Goal: Task Accomplishment & Management: Use online tool/utility

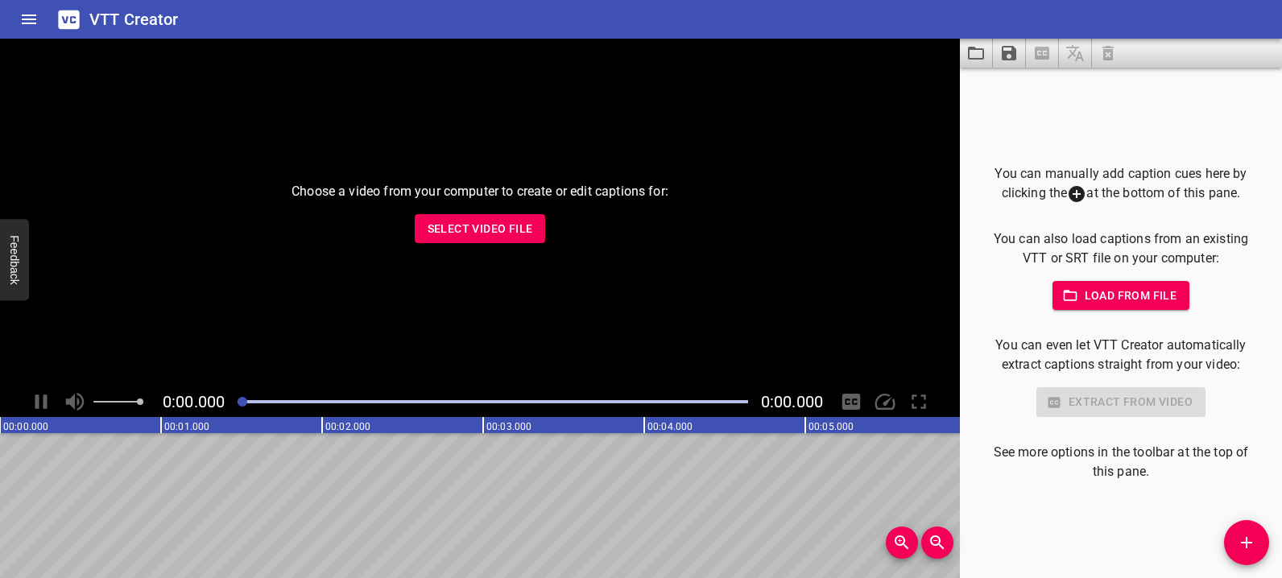
click at [476, 234] on span "Select Video File" at bounding box center [481, 229] width 106 height 20
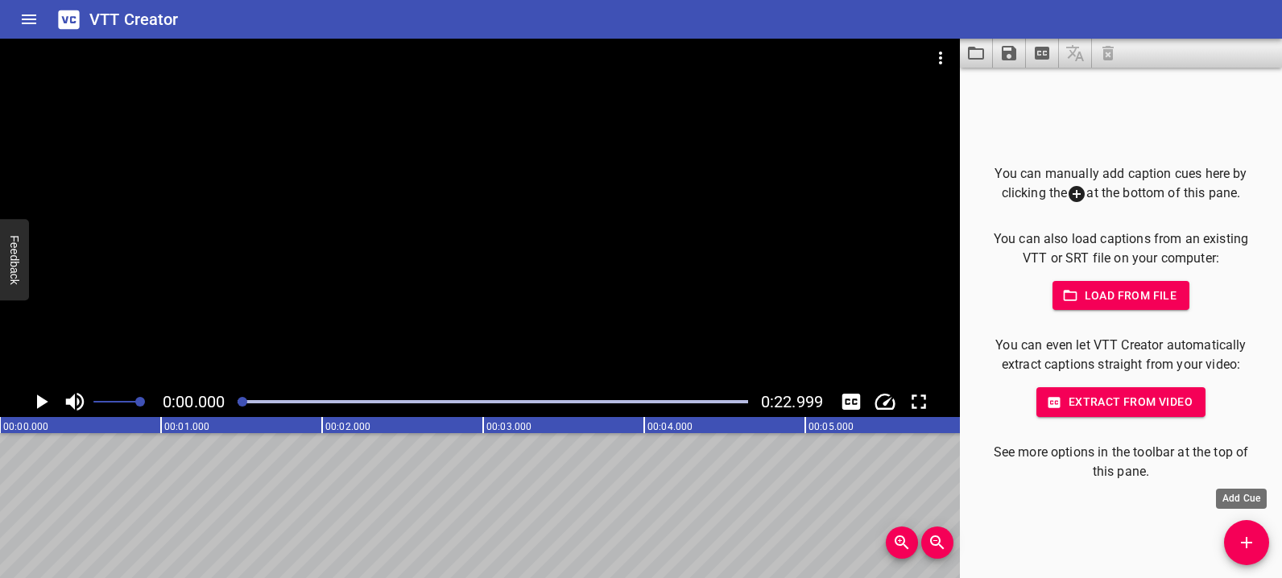
click at [1242, 533] on icon "Add Cue" at bounding box center [1246, 542] width 19 height 19
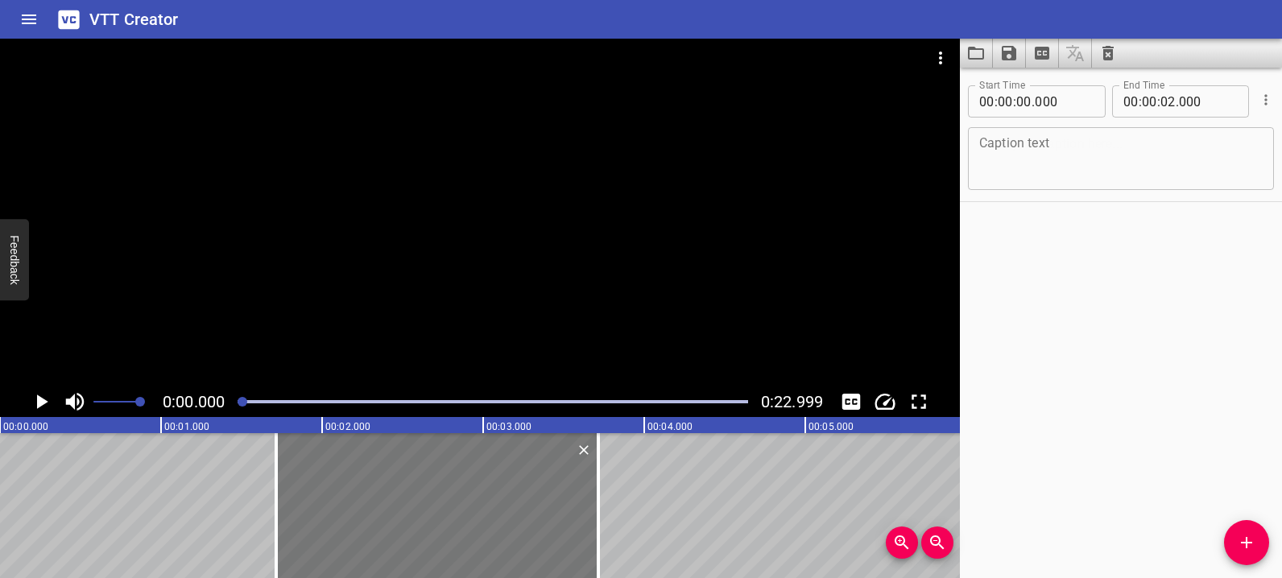
drag, startPoint x: 166, startPoint y: 503, endPoint x: 442, endPoint y: 524, distance: 277.0
click at [442, 524] on div at bounding box center [437, 505] width 322 height 145
type input "01"
type input "715"
type input "03"
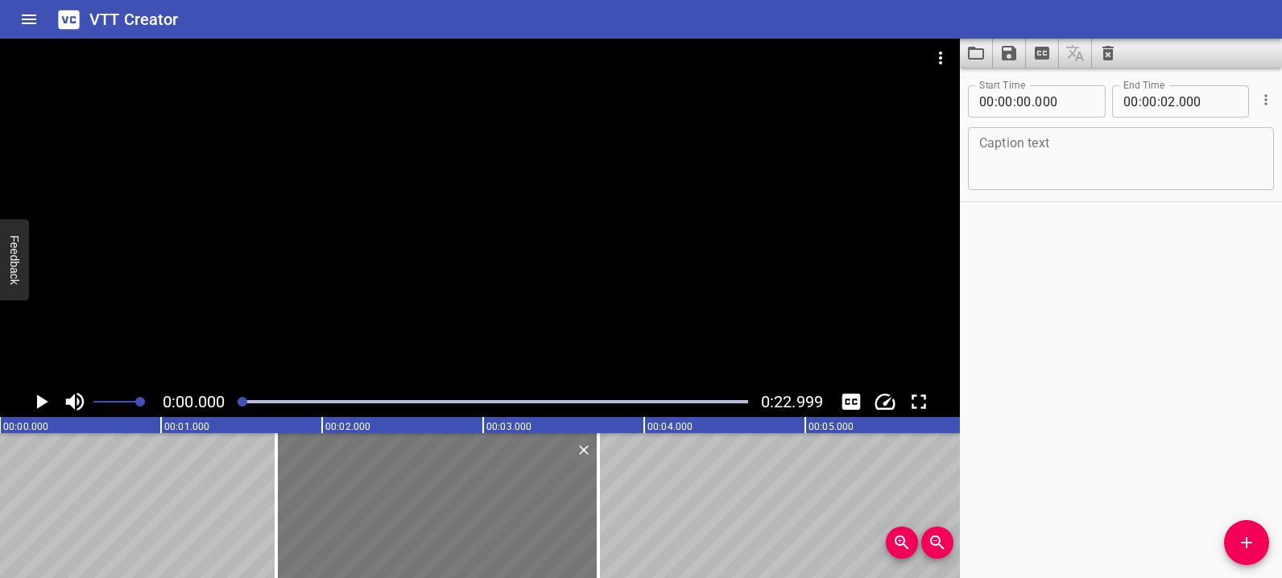
type input "715"
drag, startPoint x: 241, startPoint y: 399, endPoint x: 216, endPoint y: 399, distance: 25.0
click at [216, 399] on div "0:00.000 0:22.999" at bounding box center [480, 402] width 960 height 31
click at [44, 404] on icon "Play/Pause" at bounding box center [42, 402] width 11 height 14
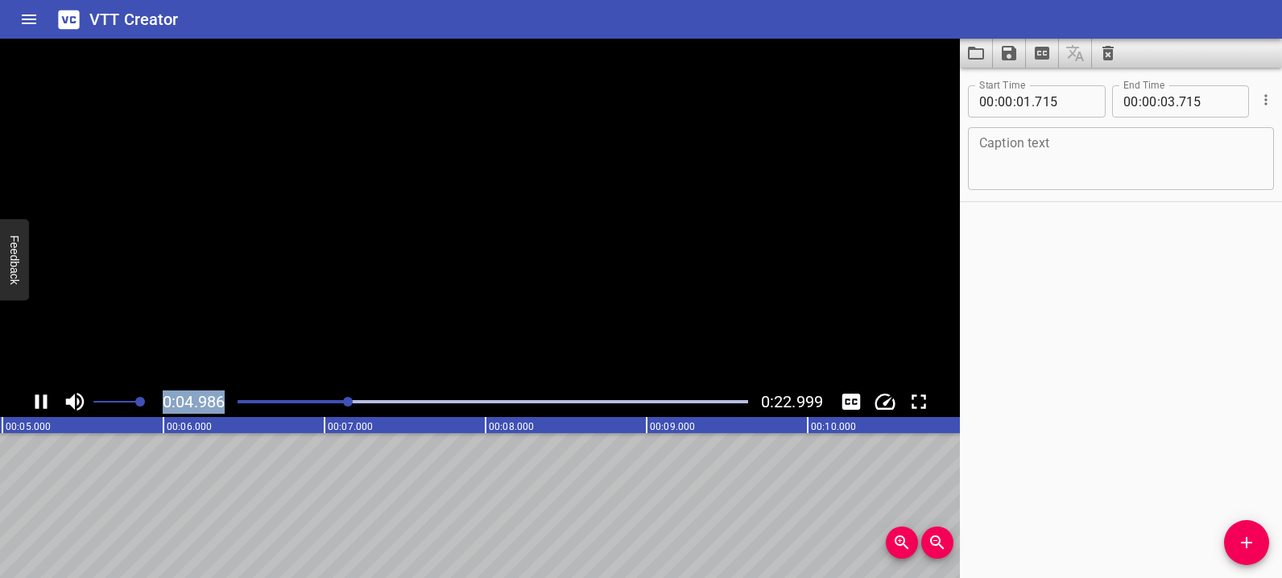
click at [44, 404] on icon "Play/Pause" at bounding box center [41, 402] width 12 height 14
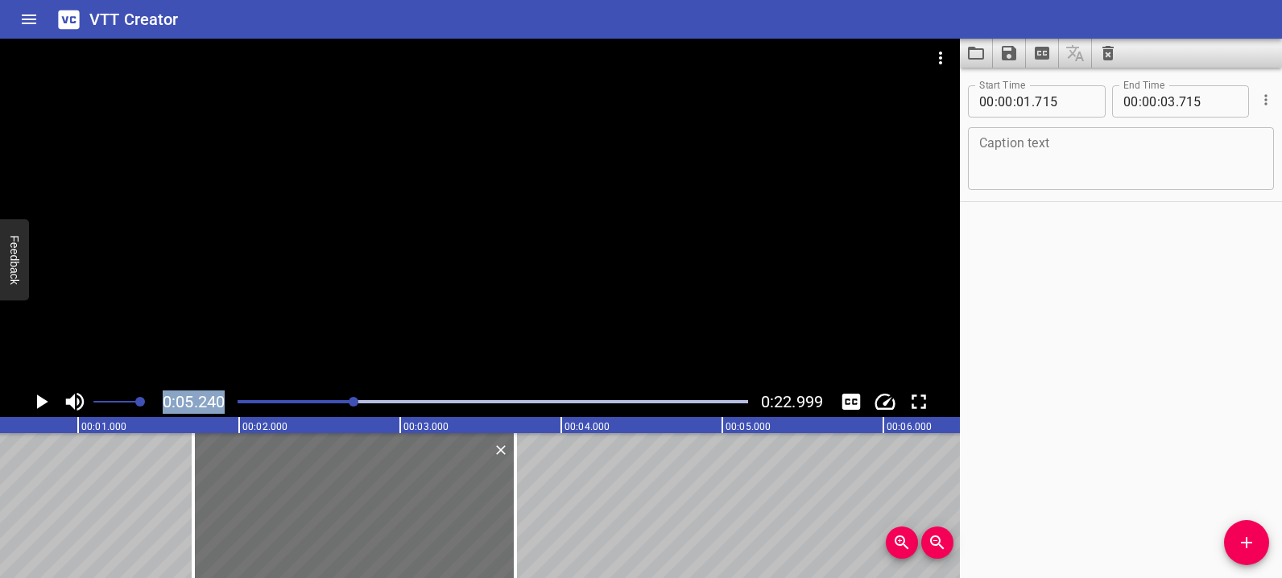
scroll to position [0, 35]
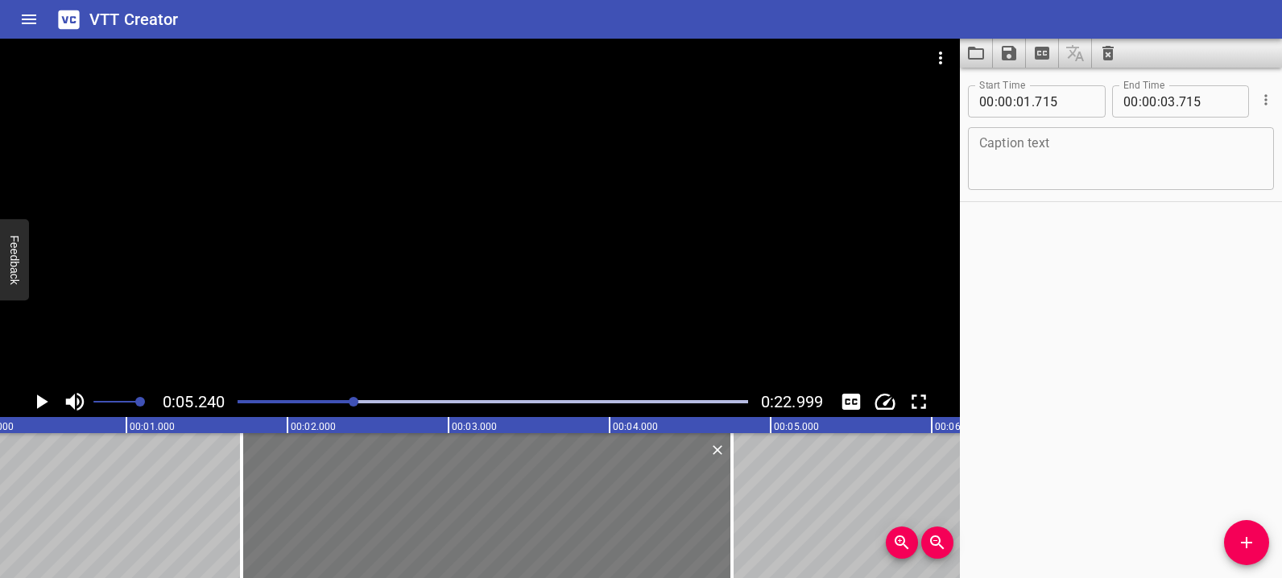
drag, startPoint x: 561, startPoint y: 524, endPoint x: 692, endPoint y: 506, distance: 131.7
click at [731, 512] on div at bounding box center [732, 505] width 3 height 145
type input "04"
type input "760"
click at [258, 519] on div at bounding box center [253, 505] width 16 height 145
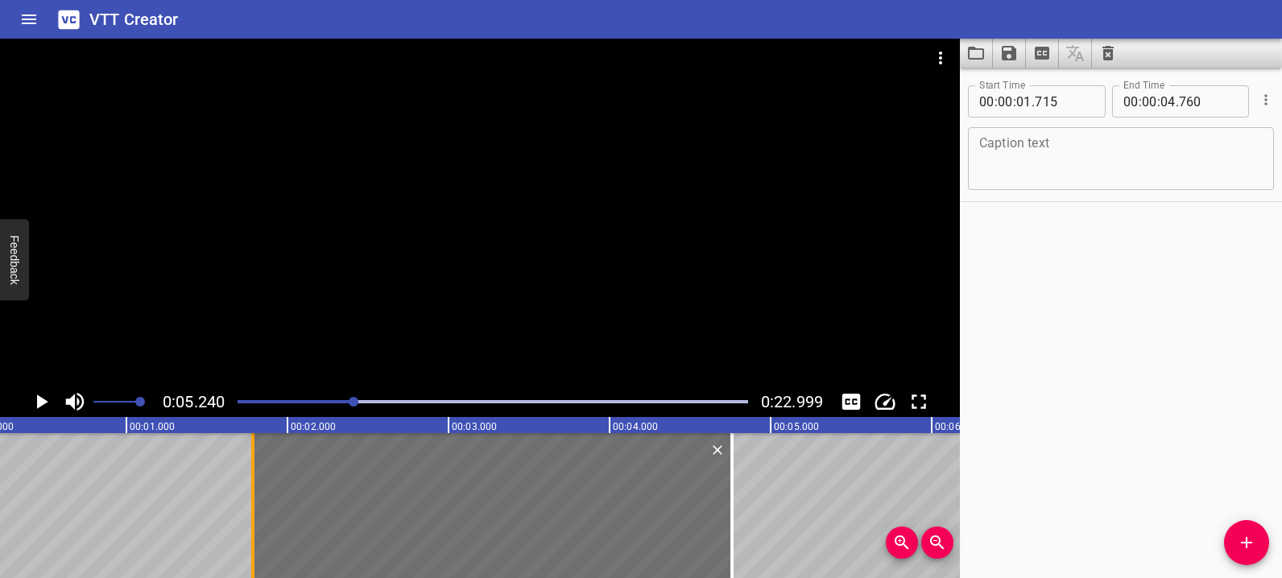
type input "790"
click at [1020, 151] on textarea at bounding box center [1122, 159] width 284 height 46
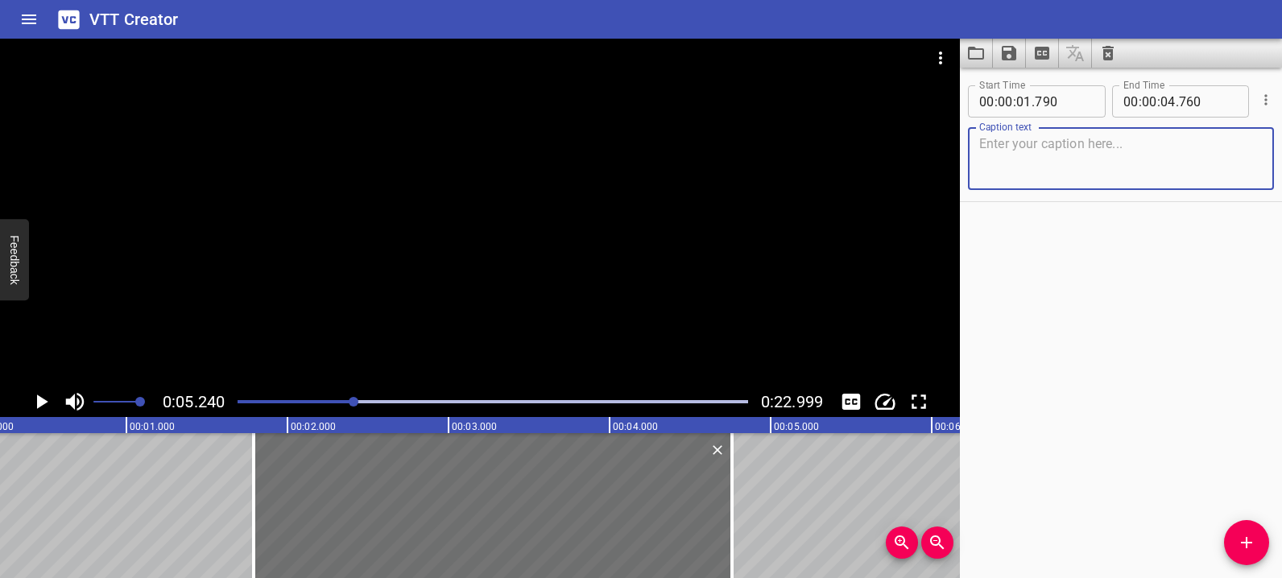
paste textarea "Have you ever wondered why you were born with your name?"
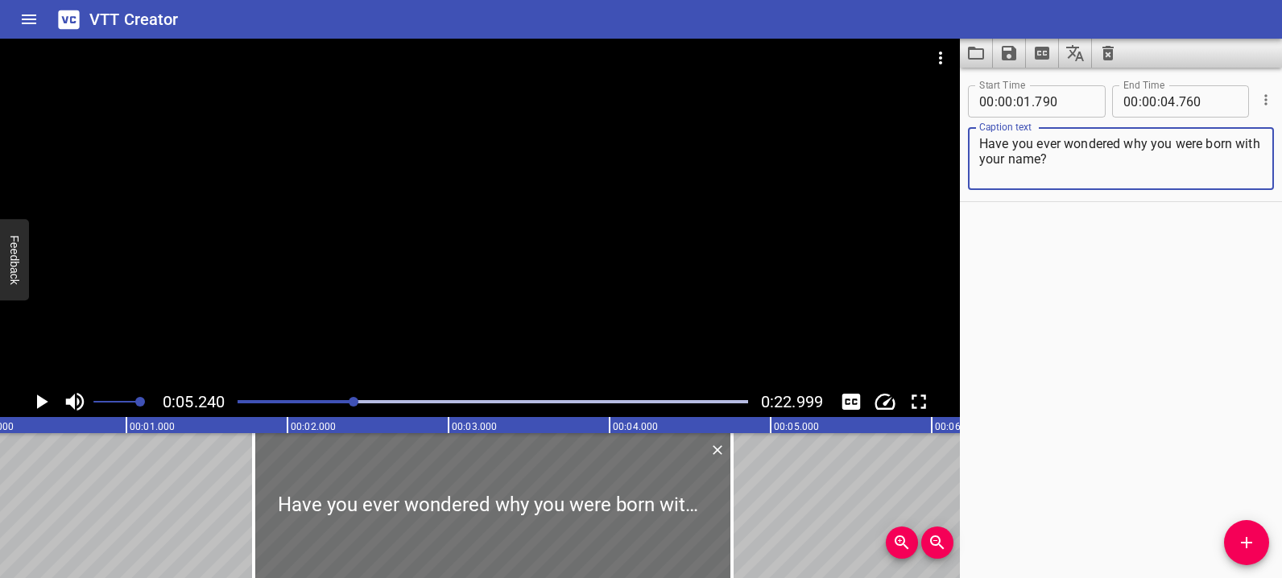
type textarea "Have you ever wondered why you were born with your name?"
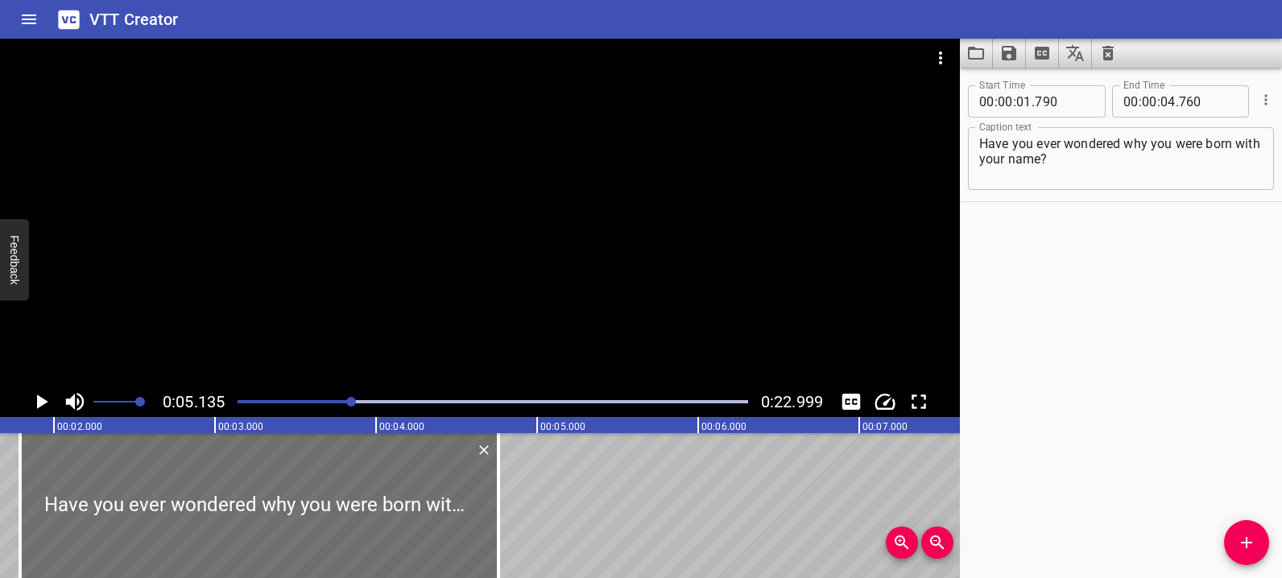
scroll to position [0, 147]
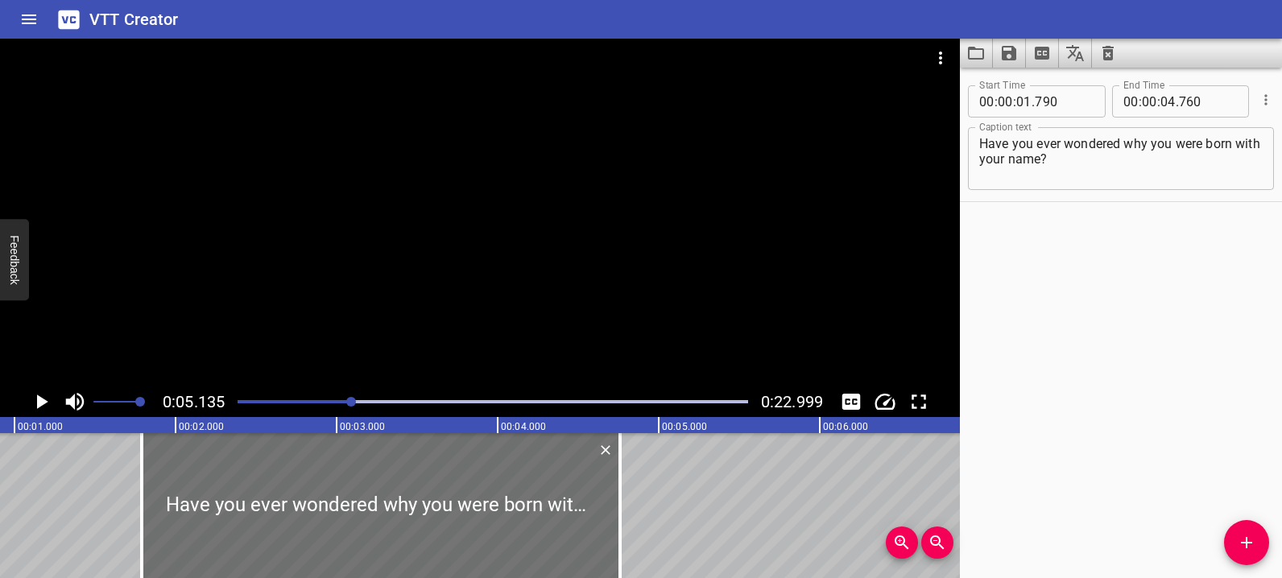
drag, startPoint x: 243, startPoint y: 399, endPoint x: 222, endPoint y: 401, distance: 21.1
click at [222, 401] on div "0:05.135 0:22.999" at bounding box center [480, 402] width 960 height 31
drag, startPoint x: 267, startPoint y: 403, endPoint x: 217, endPoint y: 406, distance: 50.0
click at [217, 406] on div "0:05.135 0:22.999" at bounding box center [480, 402] width 960 height 31
drag, startPoint x: 358, startPoint y: 400, endPoint x: 283, endPoint y: 400, distance: 75.7
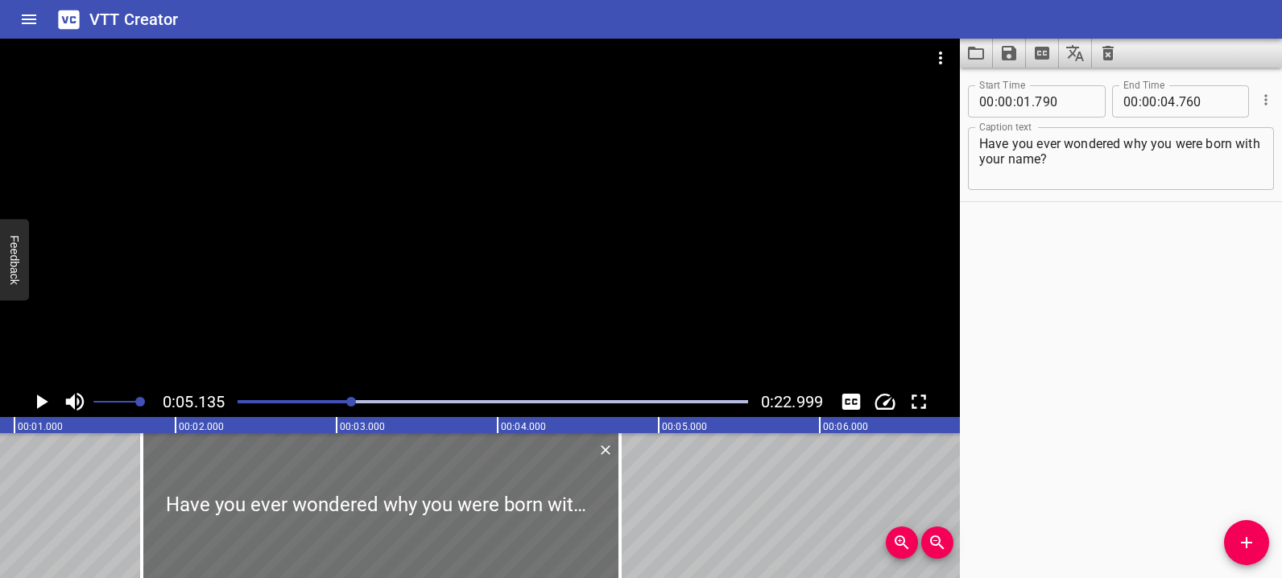
click at [281, 400] on div "Play progress" at bounding box center [493, 401] width 511 height 3
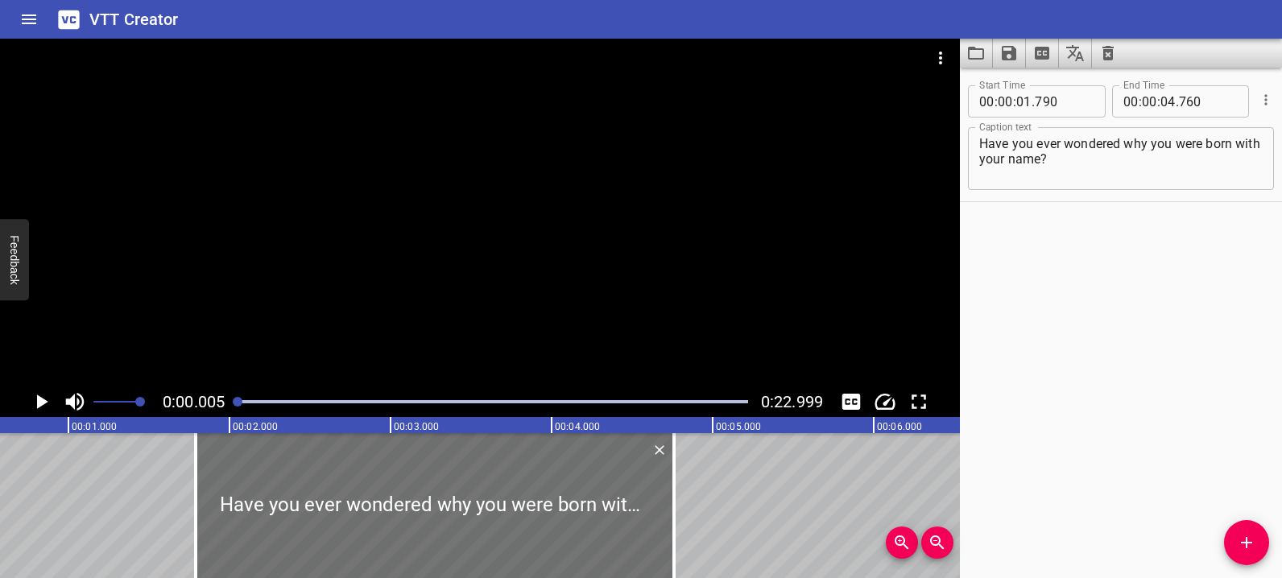
scroll to position [0, 0]
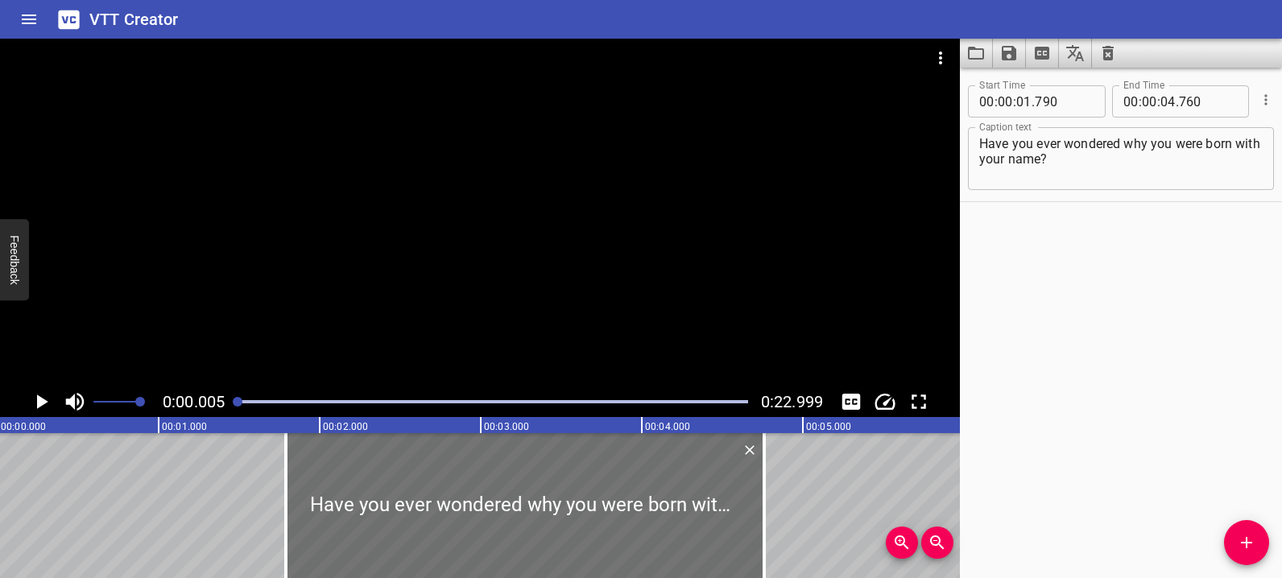
drag, startPoint x: 277, startPoint y: 400, endPoint x: 232, endPoint y: 401, distance: 45.1
click at [232, 401] on div at bounding box center [493, 402] width 530 height 23
click at [46, 405] on icon "Play/Pause" at bounding box center [41, 402] width 24 height 24
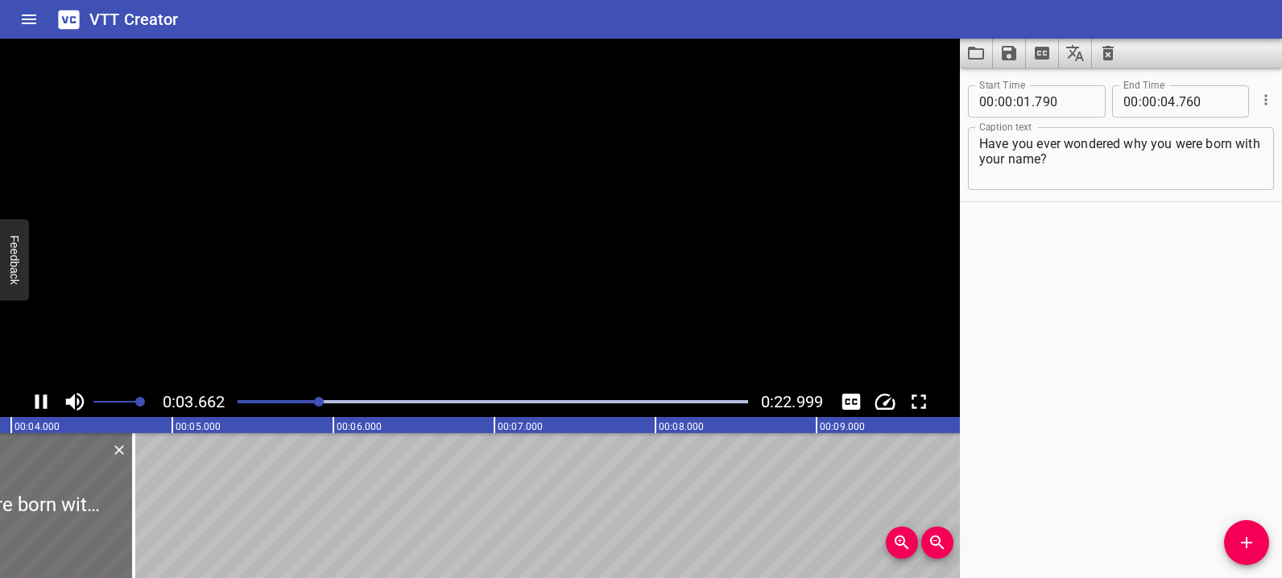
click at [46, 405] on icon "Play/Pause" at bounding box center [41, 402] width 12 height 14
drag, startPoint x: 1256, startPoint y: 539, endPoint x: 1082, endPoint y: 462, distance: 190.1
click at [1082, 462] on div "Start Time 00 : 00 : 01 . 790 Start Time End Time 00 : 00 : 04 . 760 End Time C…" at bounding box center [1121, 323] width 322 height 511
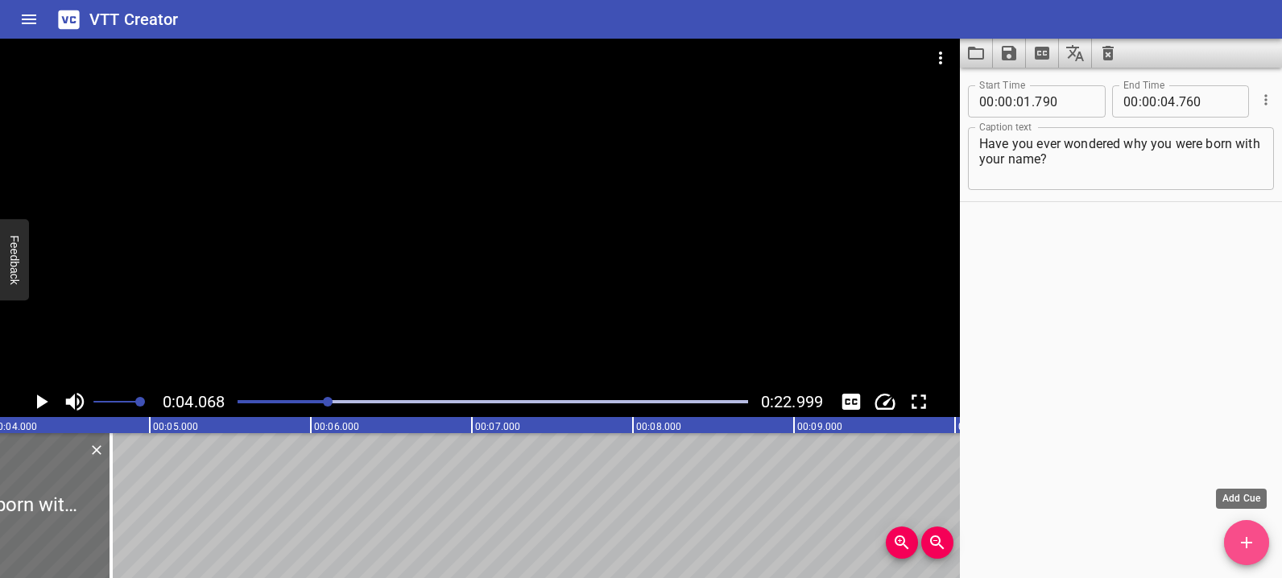
click at [1251, 540] on icon "Add Cue" at bounding box center [1246, 542] width 19 height 19
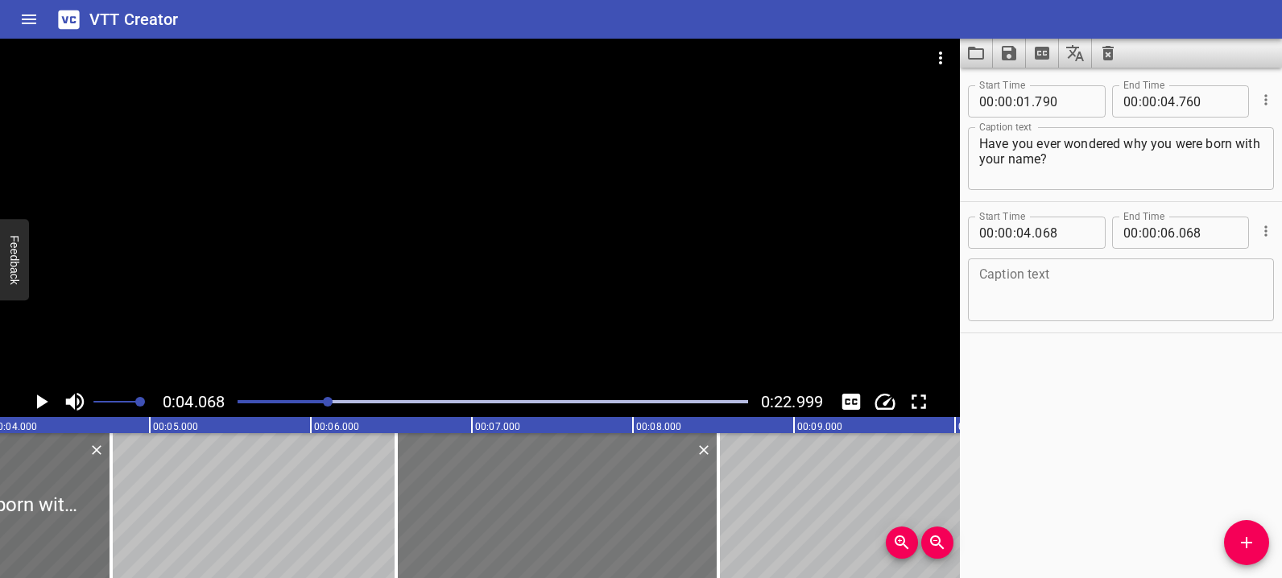
drag, startPoint x: 233, startPoint y: 486, endPoint x: 629, endPoint y: 483, distance: 396.3
click at [629, 483] on div at bounding box center [557, 505] width 322 height 145
type input "06"
type input "528"
type input "08"
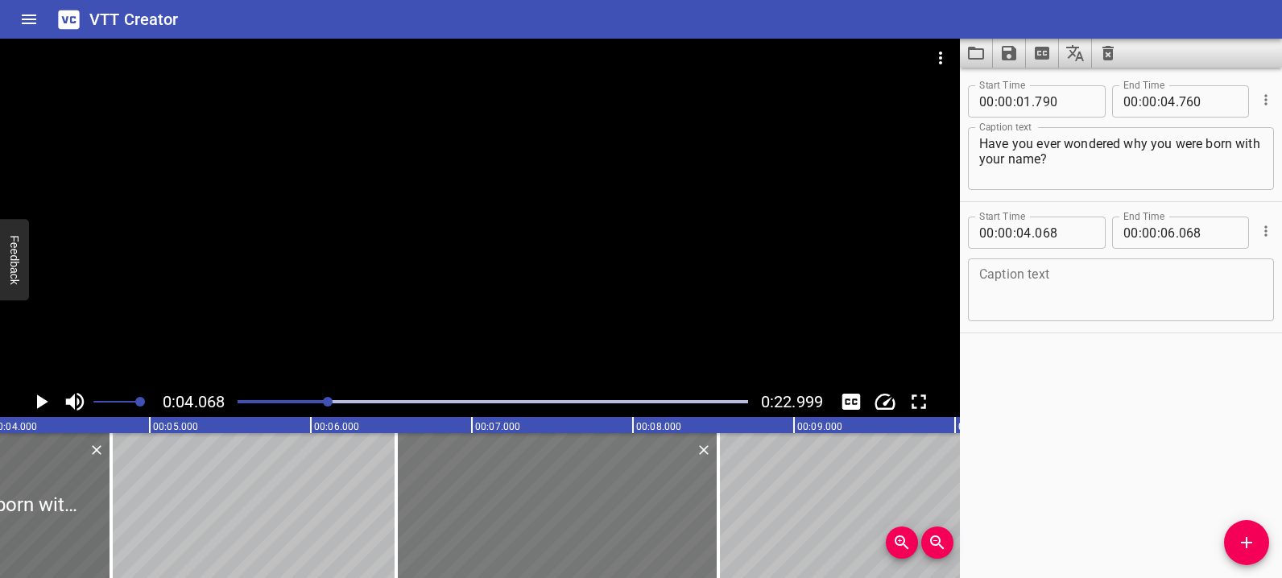
type input "528"
click at [1076, 293] on textarea at bounding box center [1122, 290] width 284 height 46
paste textarea "My name means night."
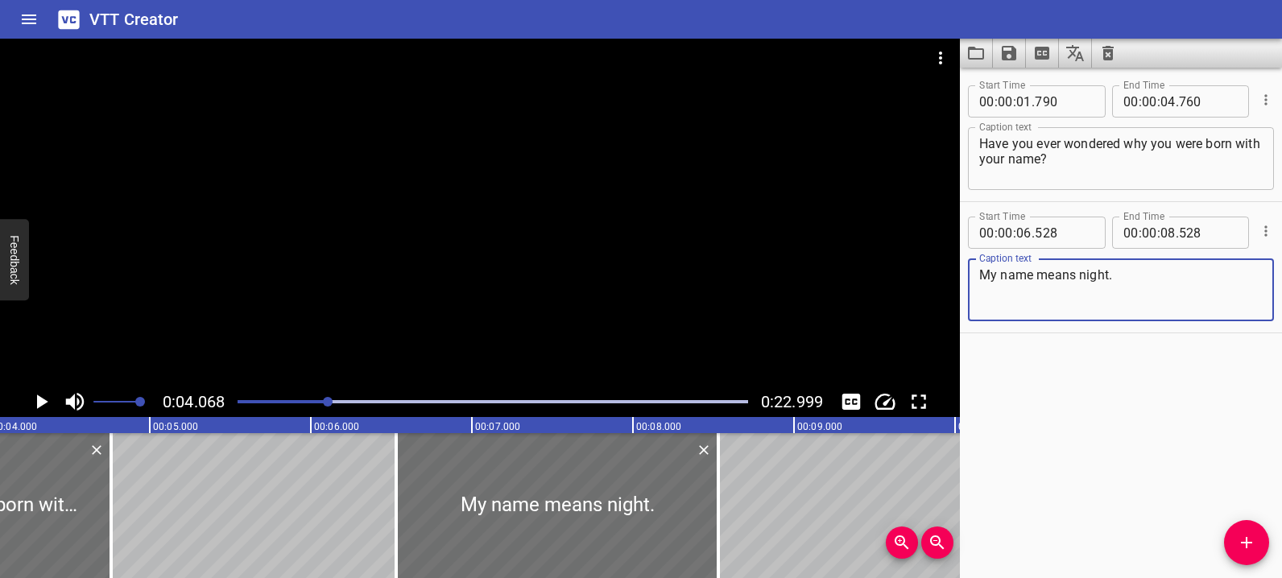
type textarea "My name means night."
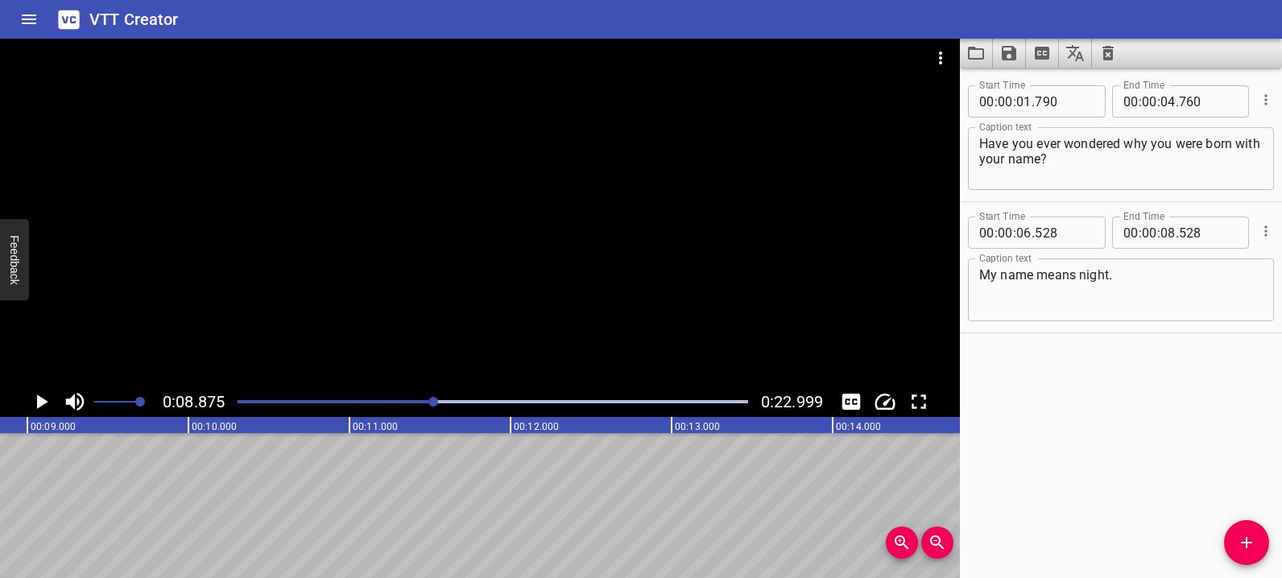
scroll to position [0, 1430]
click at [1251, 542] on icon "Add Cue" at bounding box center [1246, 542] width 11 height 11
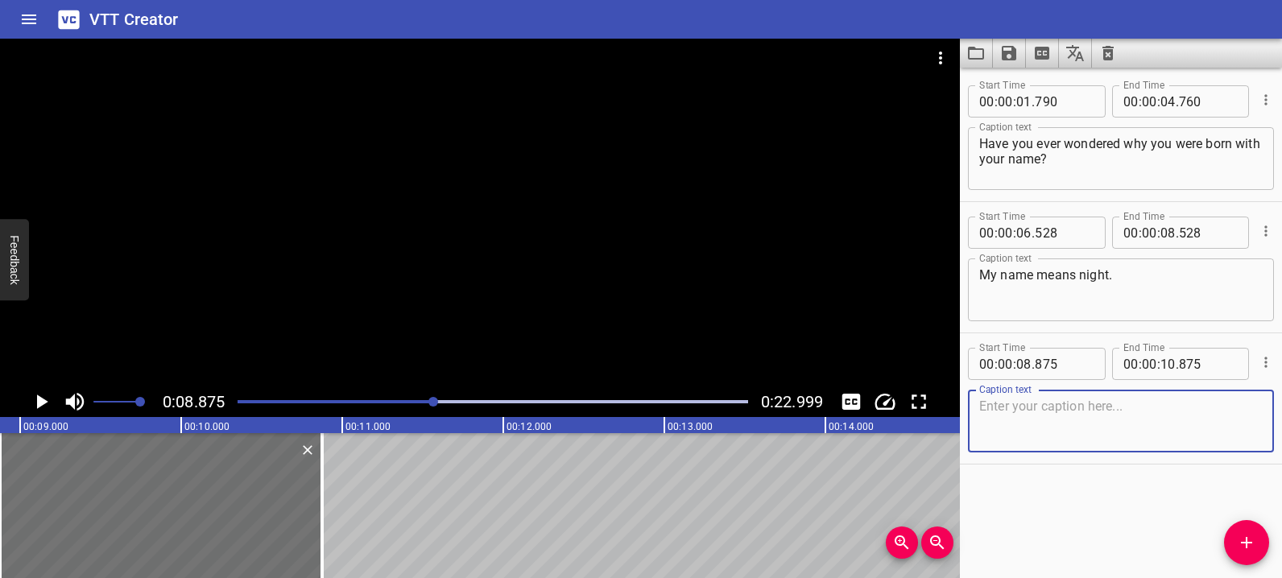
paste textarea "In the [GEOGRAPHIC_DATA], names travel from all over the world."
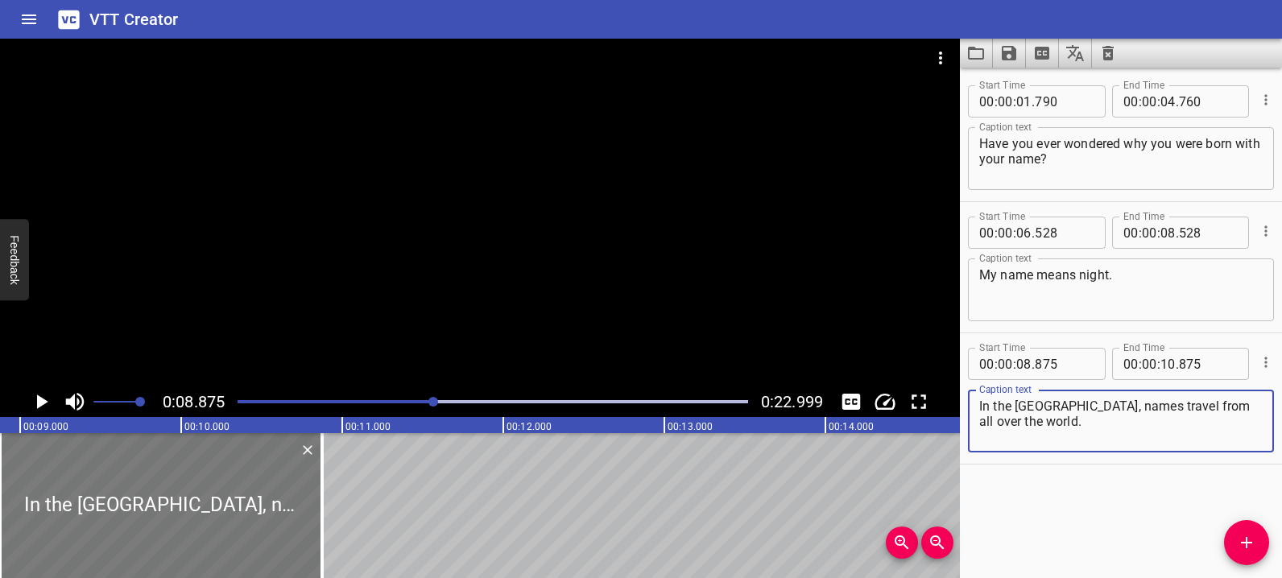
type textarea "In the [GEOGRAPHIC_DATA], names travel from all over the world."
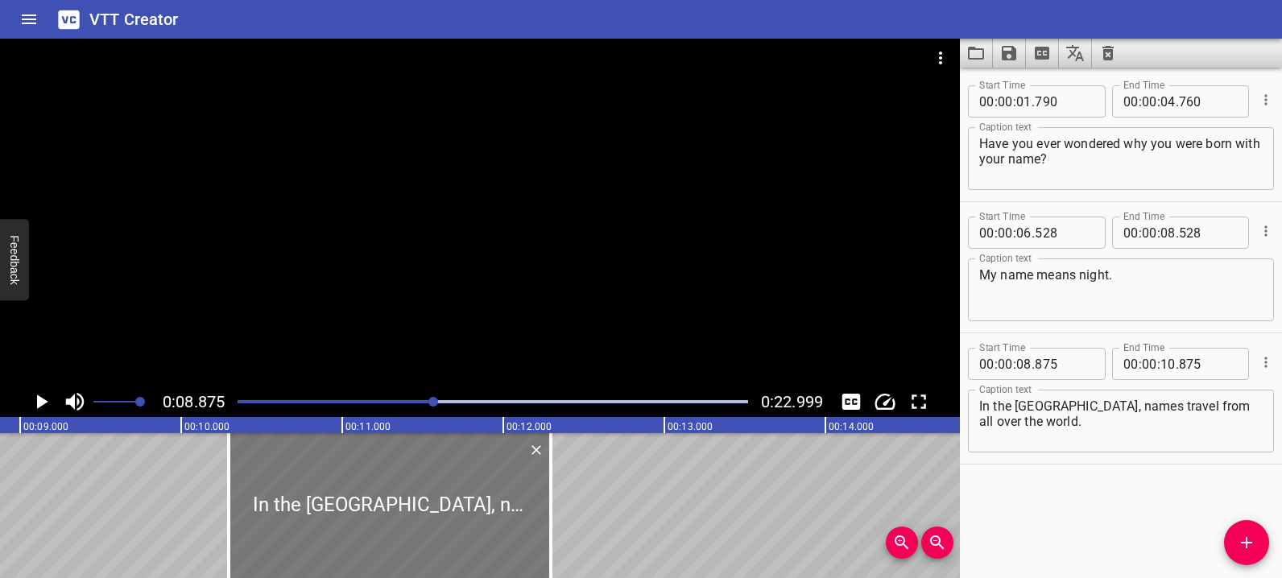
drag, startPoint x: 262, startPoint y: 493, endPoint x: 483, endPoint y: 479, distance: 221.1
click at [483, 479] on div at bounding box center [390, 505] width 322 height 145
type input "10"
type input "295"
type input "12"
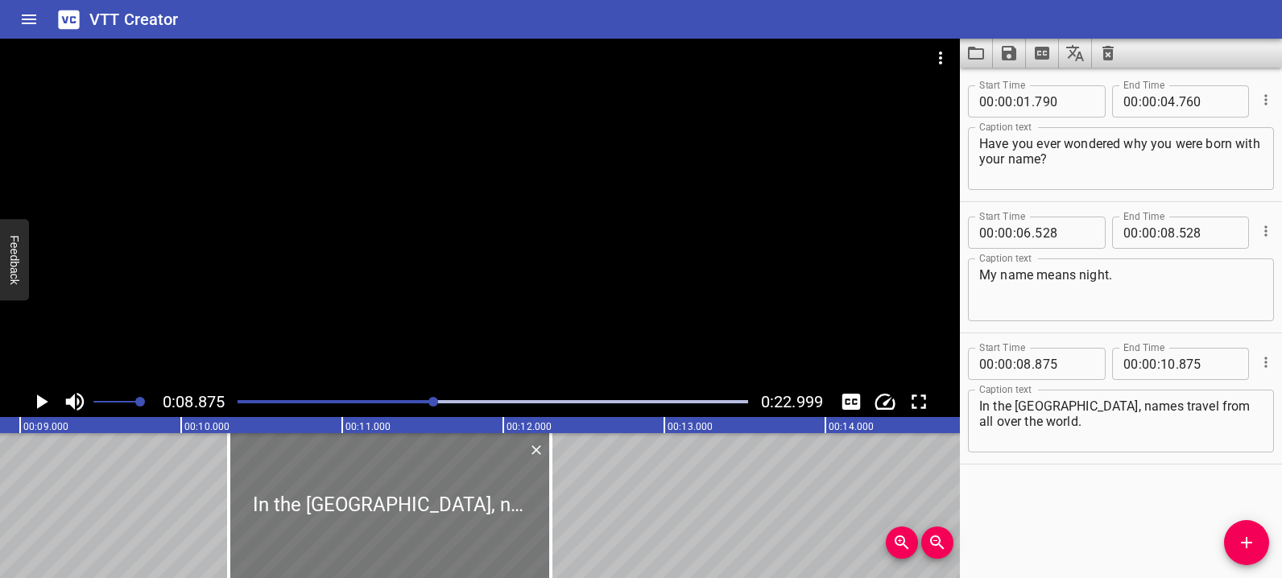
type input "295"
drag, startPoint x: 319, startPoint y: 403, endPoint x: 208, endPoint y: 401, distance: 111.2
click at [208, 401] on div "0:08.875 0:22.999" at bounding box center [480, 402] width 960 height 31
drag, startPoint x: 276, startPoint y: 402, endPoint x: 243, endPoint y: 398, distance: 33.3
click at [243, 398] on div at bounding box center [493, 402] width 530 height 23
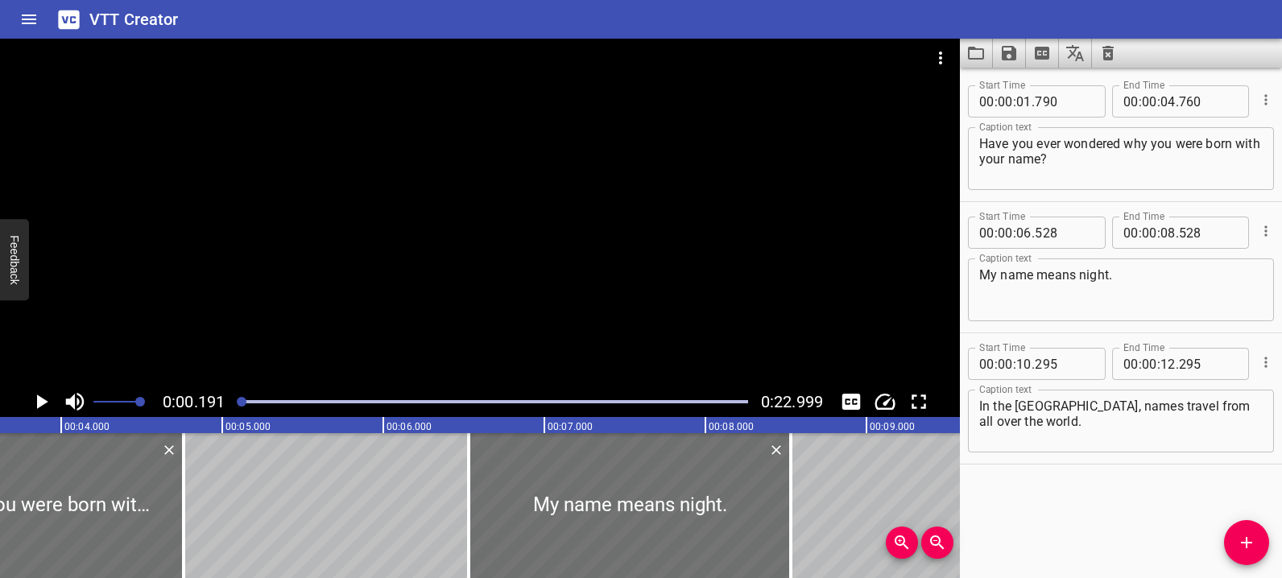
click at [245, 397] on div at bounding box center [242, 402] width 10 height 10
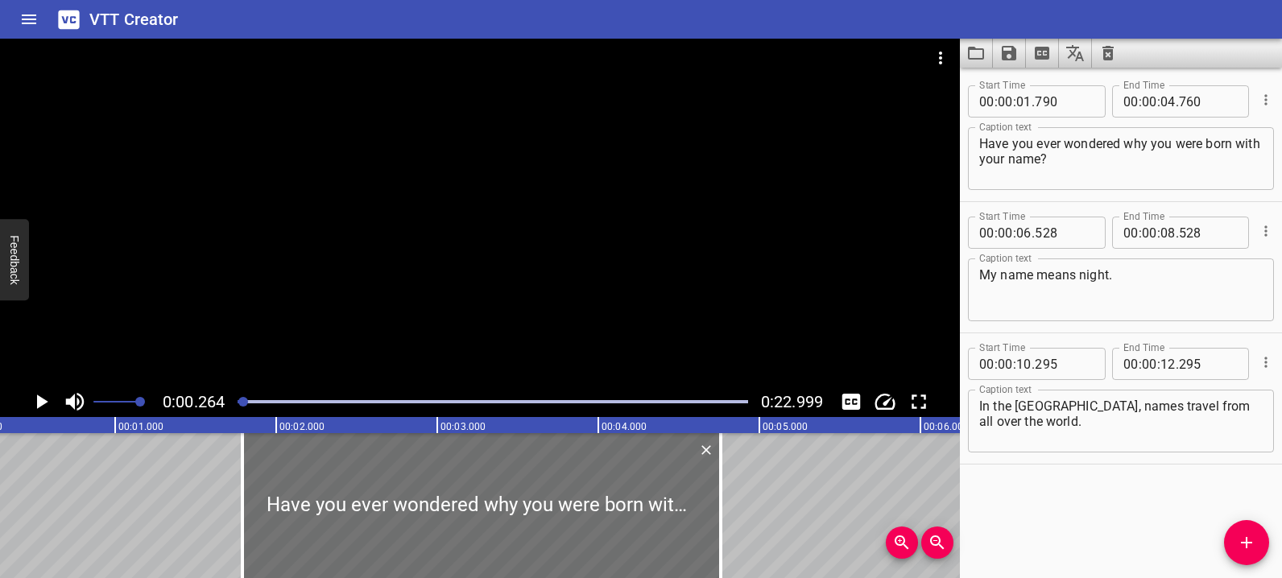
scroll to position [0, 43]
click at [36, 397] on icon "Play/Pause" at bounding box center [41, 402] width 24 height 24
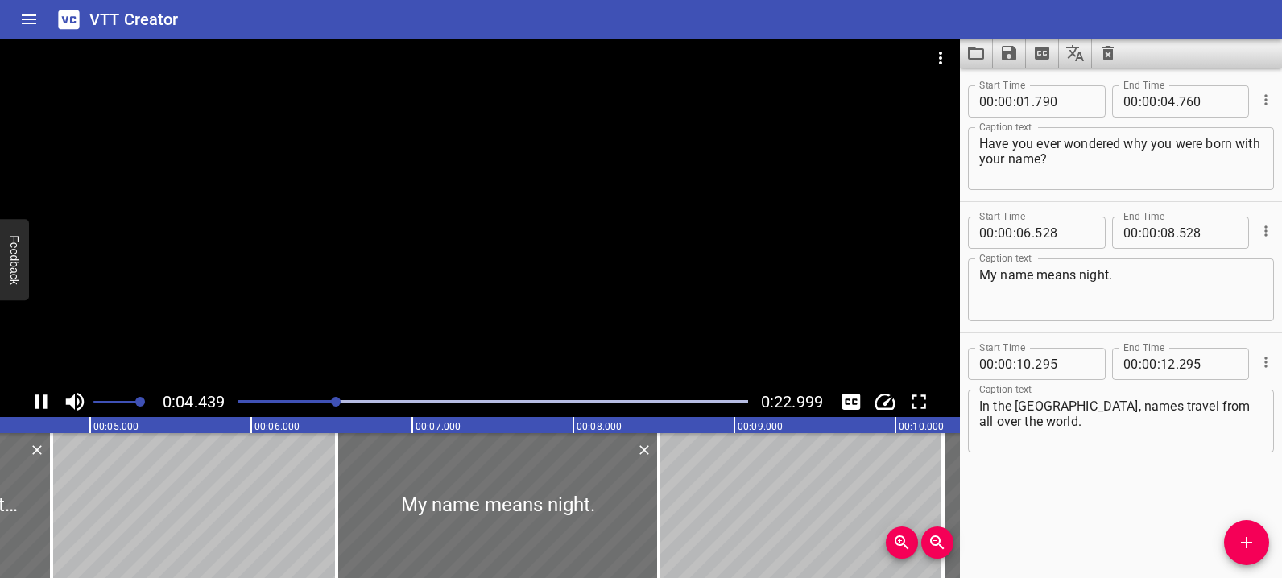
click at [35, 411] on icon "Play/Pause" at bounding box center [41, 402] width 24 height 24
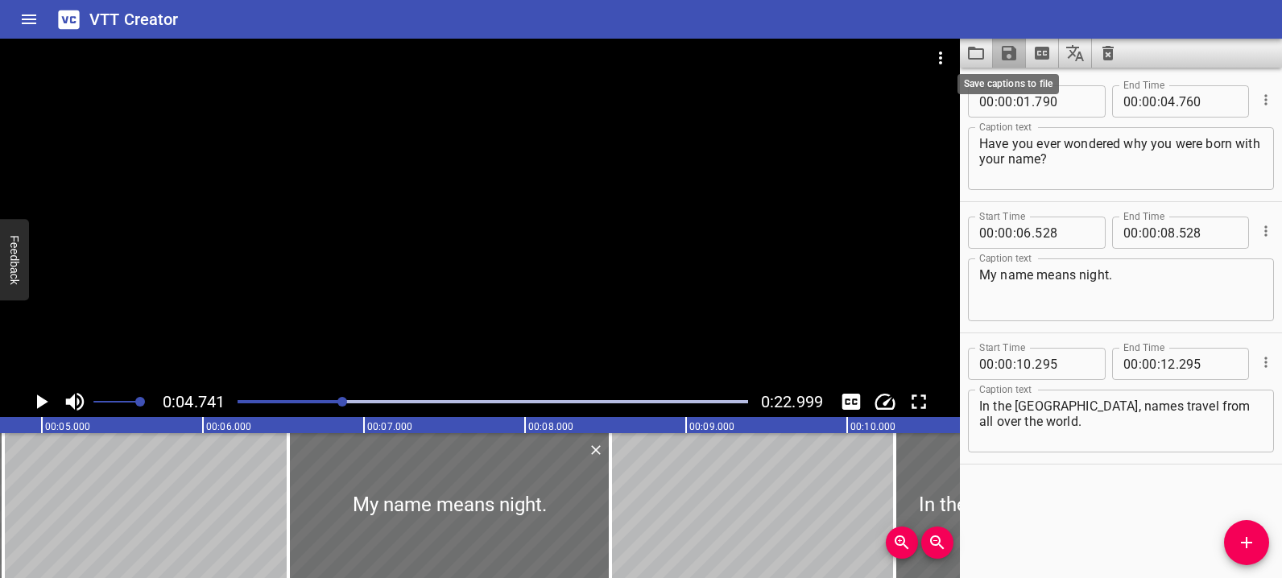
click at [1016, 60] on icon "Save captions to file" at bounding box center [1009, 52] width 19 height 19
click at [1027, 91] on li "Save to VTT file" at bounding box center [1052, 88] width 118 height 29
